Goal: Information Seeking & Learning: Learn about a topic

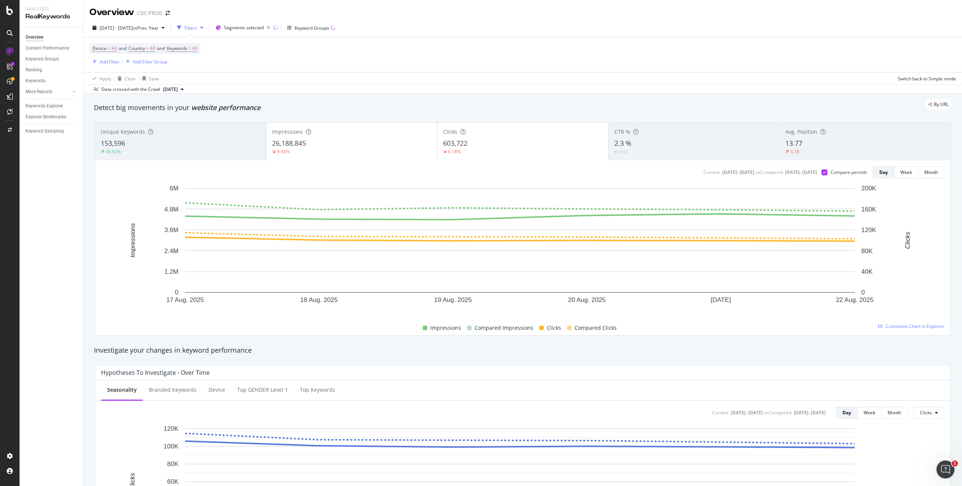
click at [405, 61] on div "Device = All and Country = All and Keywords = All Add Filter Add Filter Group" at bounding box center [522, 54] width 867 height 35
click at [156, 30] on span "vs Prev. Year" at bounding box center [146, 28] width 26 height 6
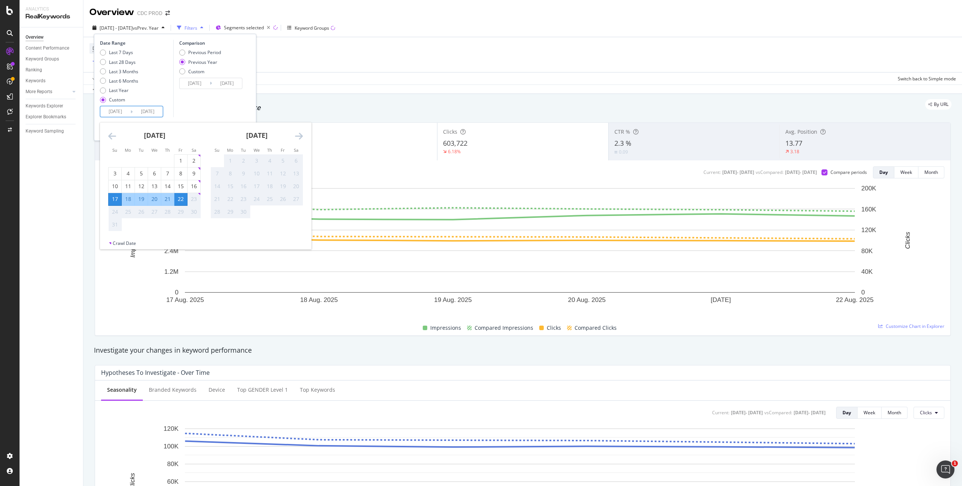
click at [147, 109] on input "2025/08/22" at bounding box center [148, 111] width 30 height 11
click at [194, 186] on div "16" at bounding box center [194, 187] width 13 height 8
type input "2025/08/16"
type input "2024/08/17"
click at [181, 200] on div "22" at bounding box center [180, 199] width 13 height 8
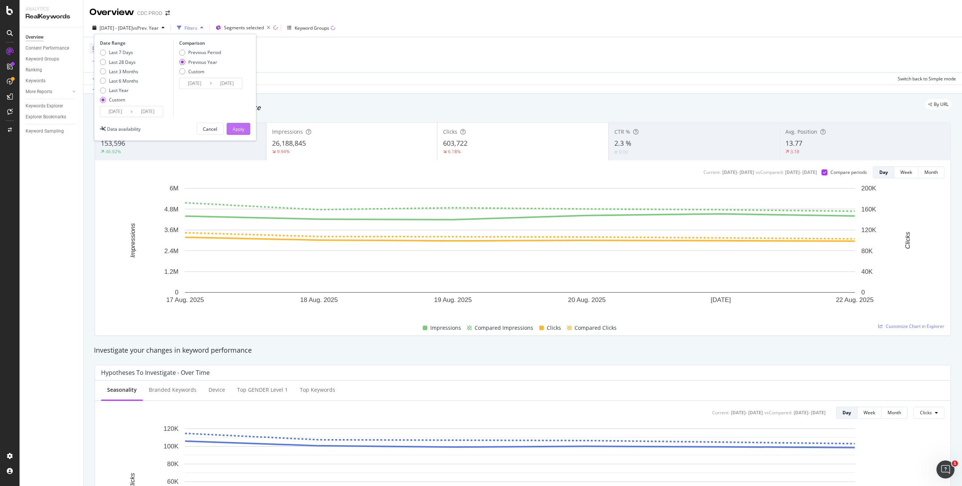
click at [233, 130] on div "Apply" at bounding box center [239, 129] width 12 height 6
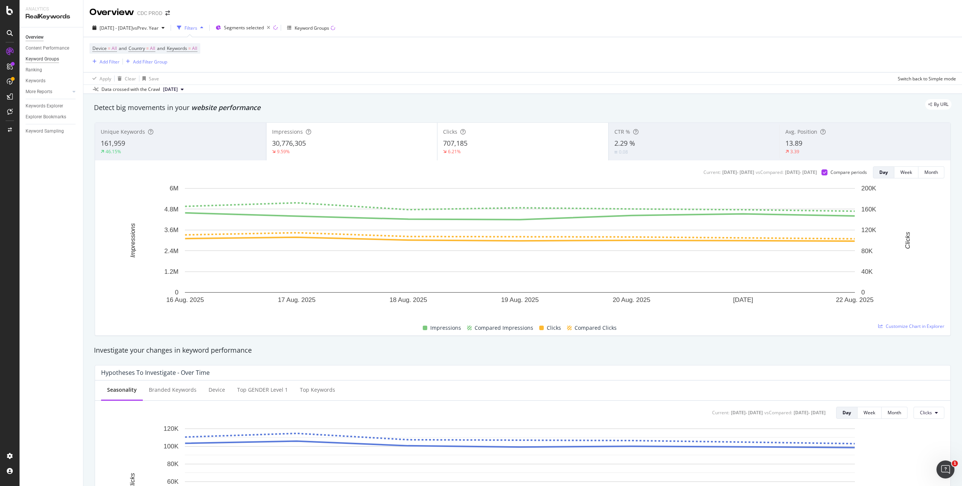
click at [56, 59] on div "Keyword Groups" at bounding box center [42, 59] width 33 height 8
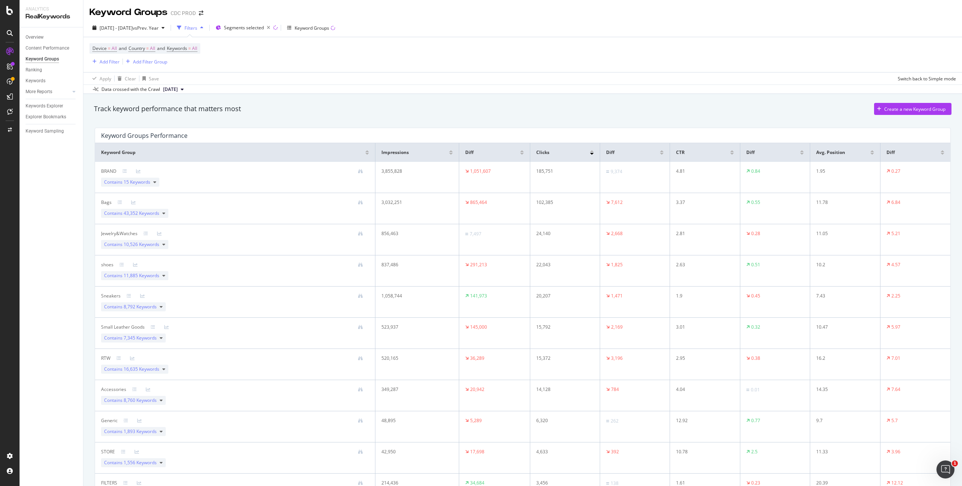
click at [520, 155] on div at bounding box center [522, 154] width 4 height 2
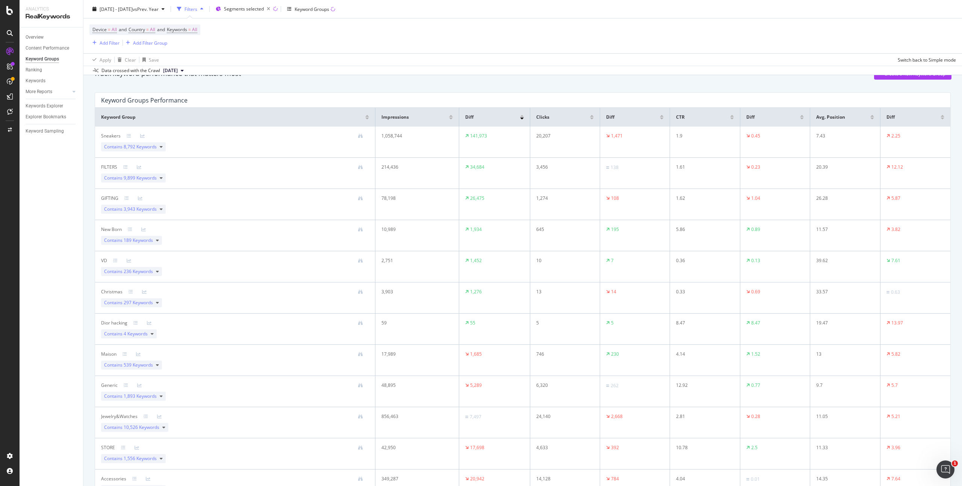
scroll to position [36, 0]
click at [159, 272] on div "Contains 236 Keywords" at bounding box center [131, 271] width 61 height 9
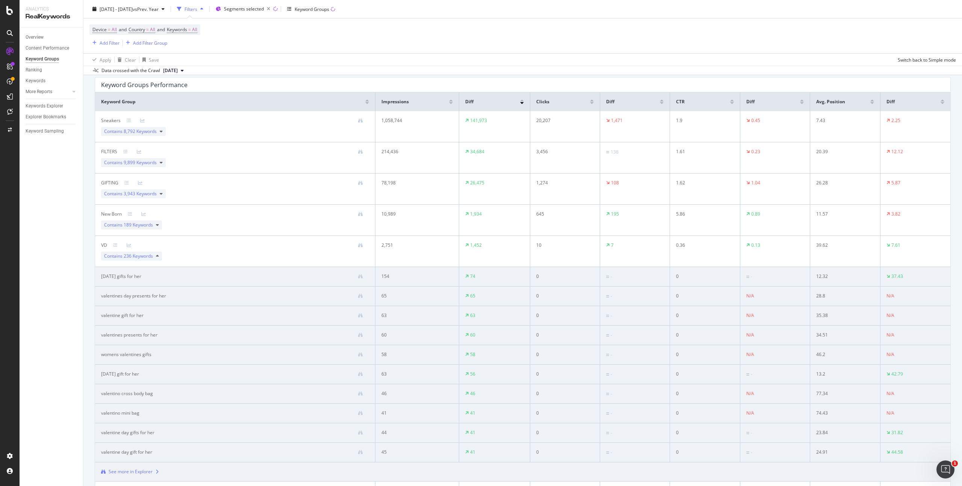
scroll to position [95, 0]
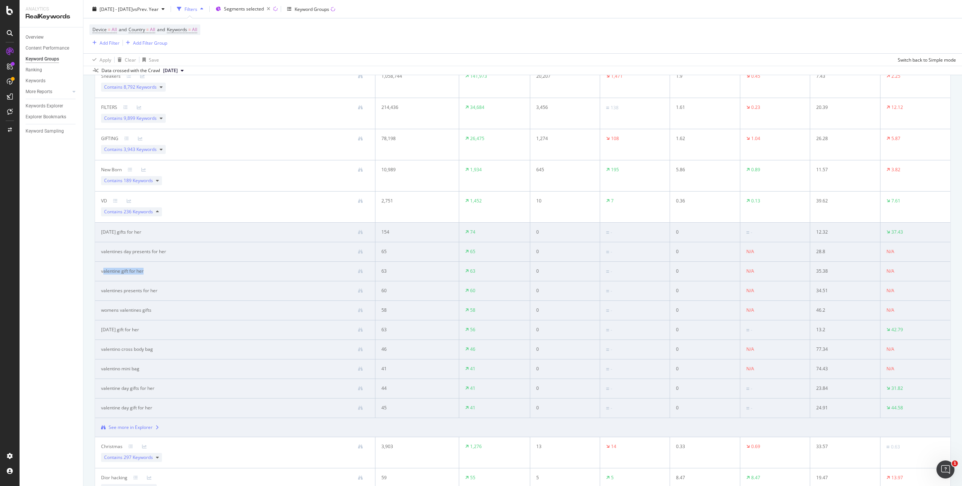
drag, startPoint x: 146, startPoint y: 271, endPoint x: 102, endPoint y: 272, distance: 44.0
click at [102, 272] on div "valentine gift for her" at bounding box center [235, 271] width 268 height 7
click at [190, 275] on td "valentine gift for her" at bounding box center [235, 272] width 280 height 20
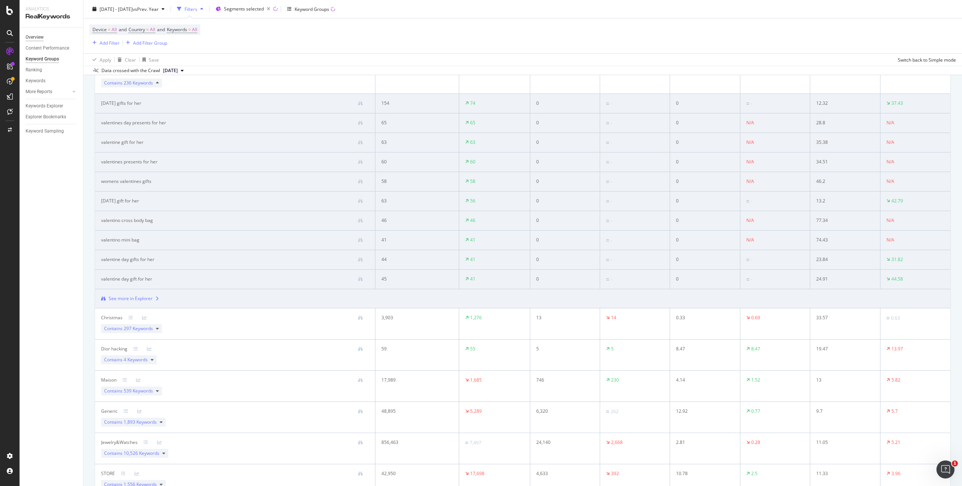
scroll to position [223, 0]
click at [31, 35] on div "Overview" at bounding box center [35, 37] width 18 height 8
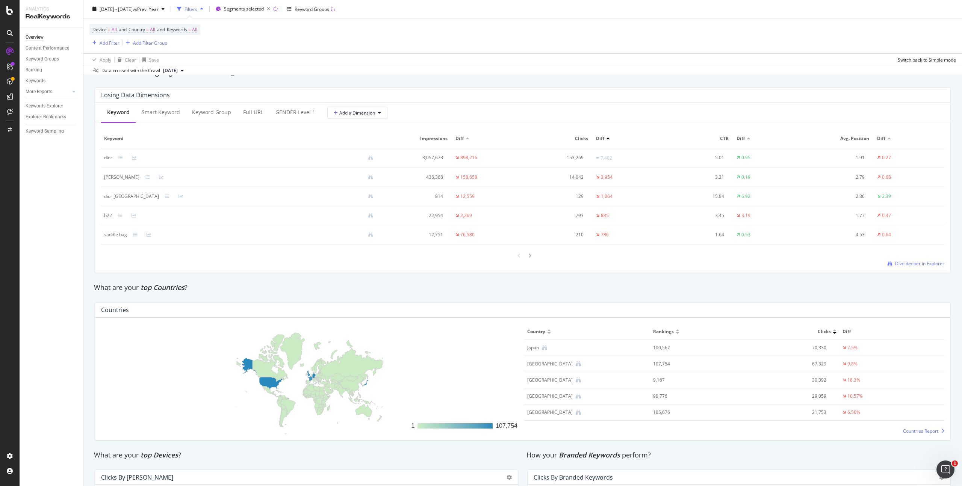
scroll to position [1037, 0]
